Goal: Task Accomplishment & Management: Manage account settings

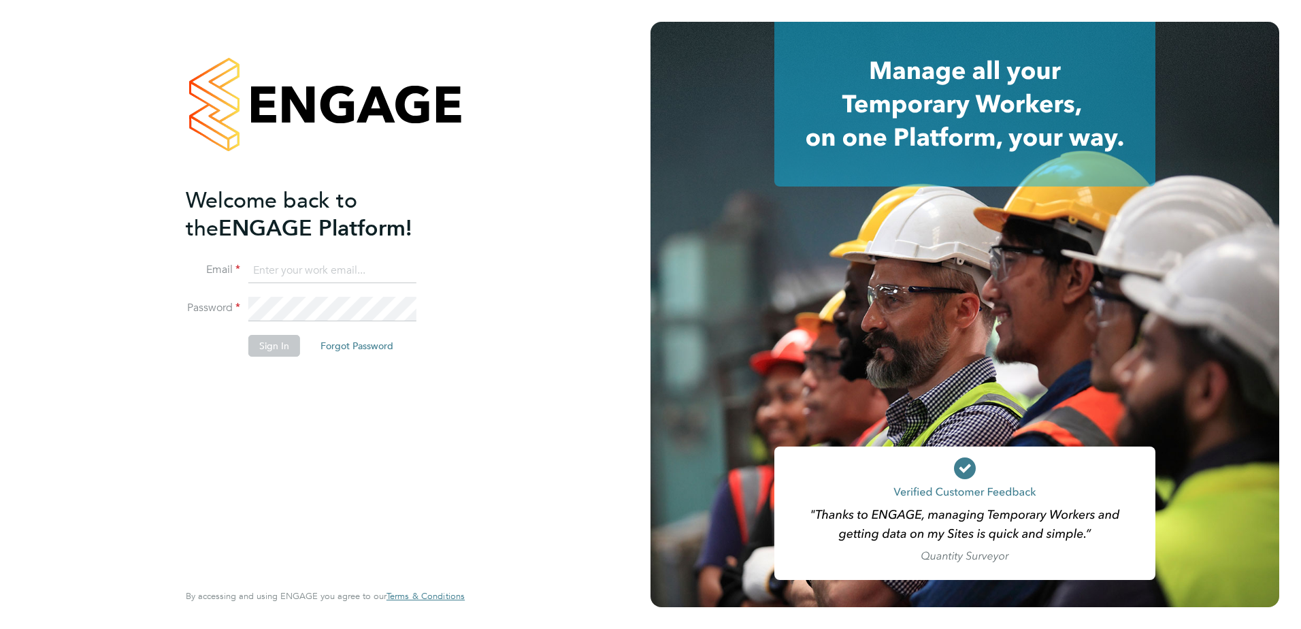
click at [295, 274] on input at bounding box center [332, 271] width 168 height 24
type input "alicia.diyyo@outlook.com"
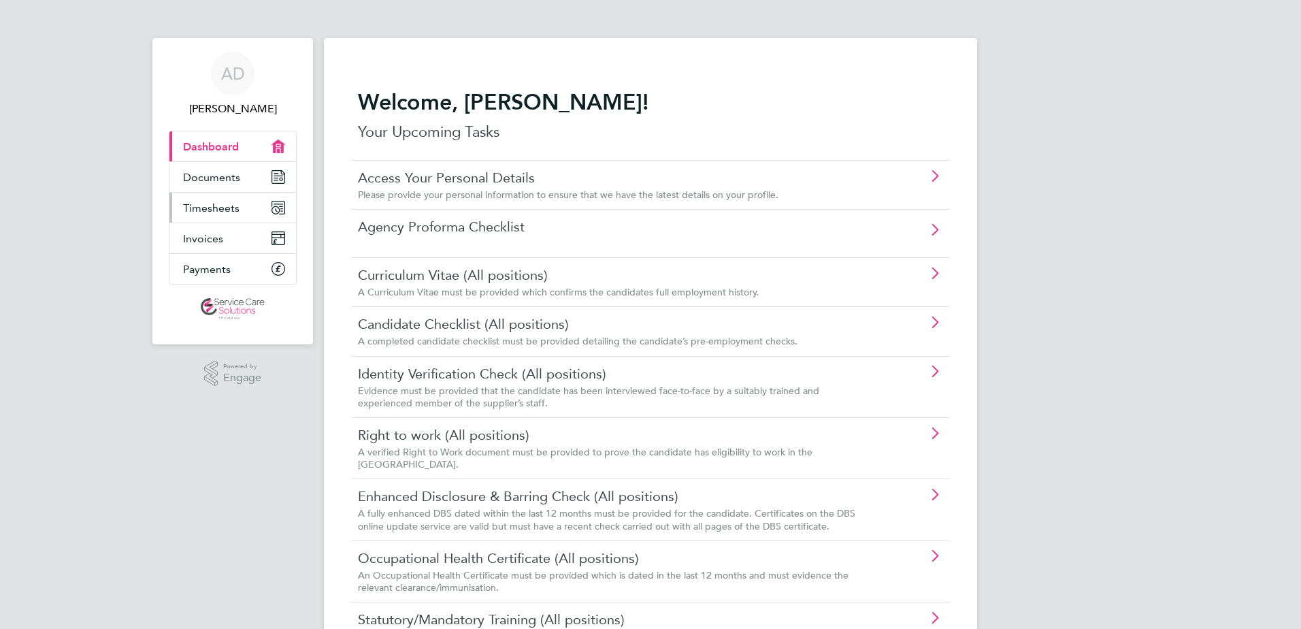
click at [239, 211] on link "Timesheets" at bounding box center [232, 208] width 127 height 30
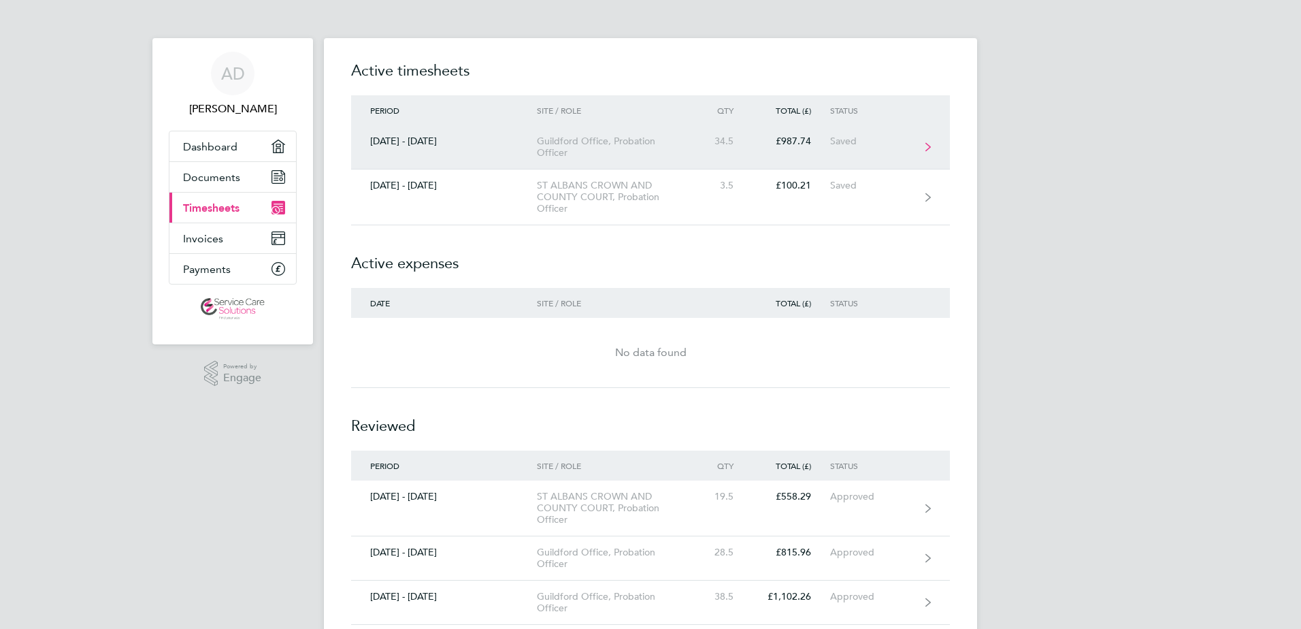
click at [589, 133] on link "[DATE] - [DATE] Guildford Office, Probation Officer 34.5 £987.74 Saved" at bounding box center [650, 147] width 599 height 44
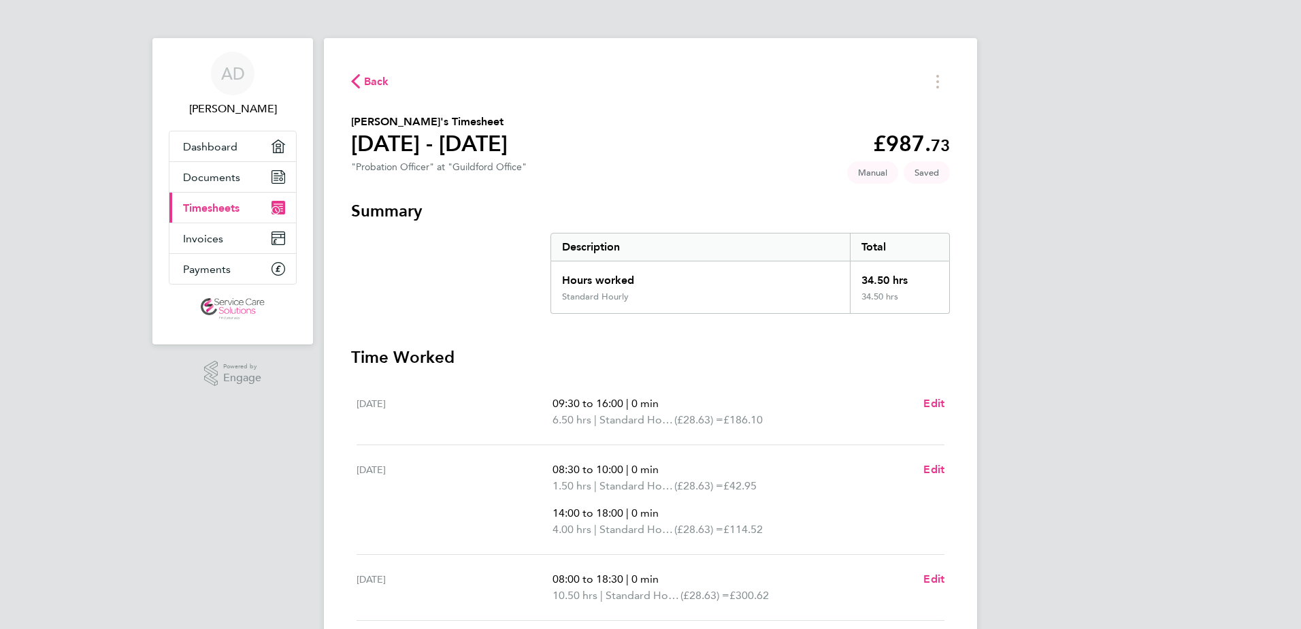
click at [378, 80] on span "Back" at bounding box center [376, 81] width 25 height 16
